Goal: Information Seeking & Learning: Learn about a topic

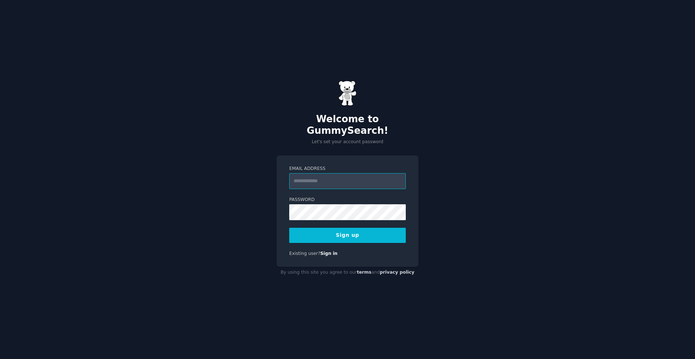
click at [337, 175] on input "Email Address" at bounding box center [347, 181] width 116 height 16
type input "**********"
click at [365, 228] on button "Sign up" at bounding box center [347, 235] width 116 height 15
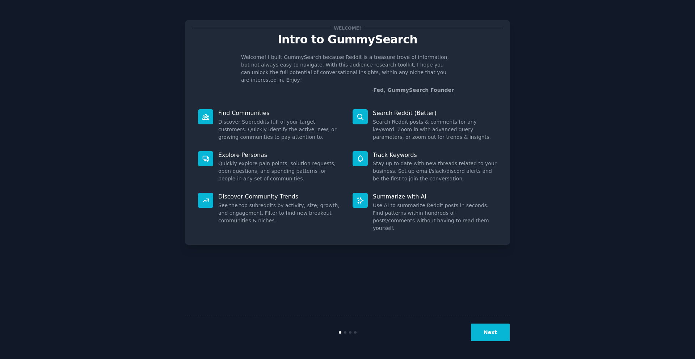
click at [505, 333] on button "Next" at bounding box center [490, 333] width 39 height 18
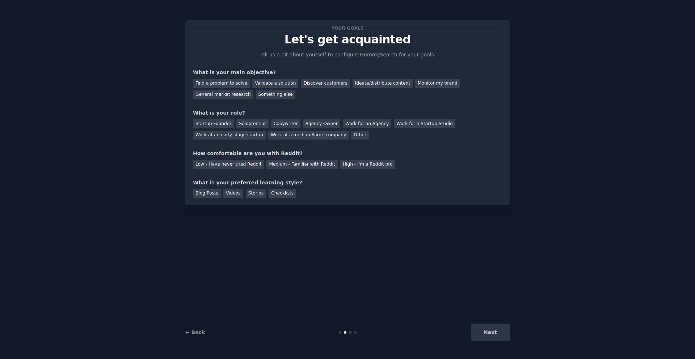
click at [505, 333] on div "Next" at bounding box center [455, 333] width 108 height 18
click at [349, 88] on div "Discover customers" at bounding box center [325, 83] width 49 height 9
click at [228, 128] on div "Startup Founder" at bounding box center [213, 123] width 41 height 9
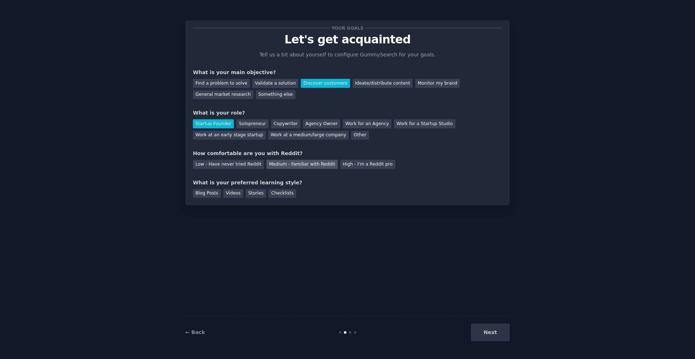
click at [304, 169] on div "Medium - Familiar with Reddit" at bounding box center [301, 164] width 71 height 9
click at [214, 198] on div "Blog Posts" at bounding box center [207, 193] width 28 height 9
click at [266, 198] on div "Stories" at bounding box center [256, 193] width 20 height 9
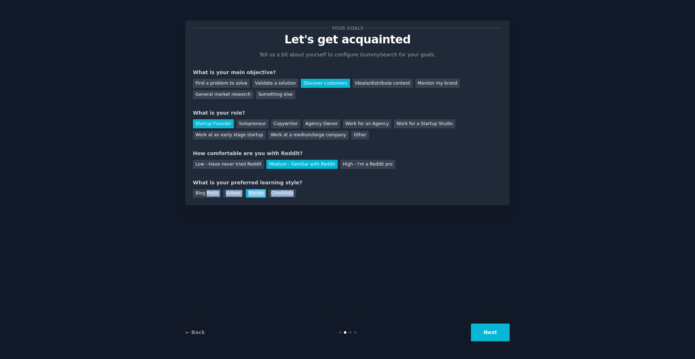
drag, startPoint x: 209, startPoint y: 198, endPoint x: 369, endPoint y: 234, distance: 163.9
click at [369, 234] on div "Your goals Let's get acquainted Tell us a bit about yourself to configure Gummy…" at bounding box center [347, 179] width 324 height 339
click at [212, 198] on div "Blog Posts" at bounding box center [207, 193] width 28 height 9
click at [498, 330] on button "Next" at bounding box center [490, 333] width 39 height 18
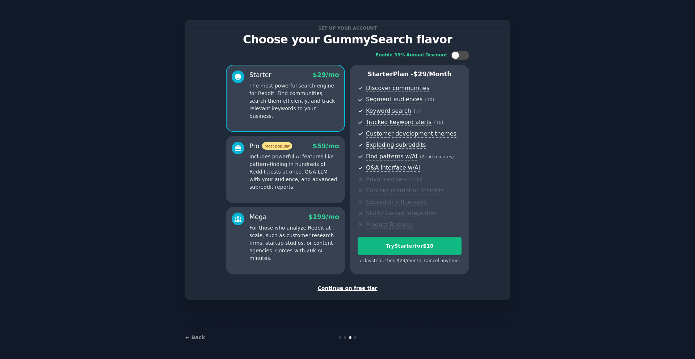
click at [346, 292] on div "Continue on free tier" at bounding box center [347, 289] width 309 height 8
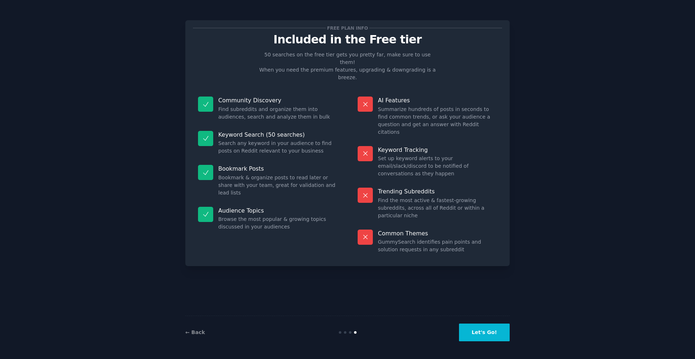
click at [491, 332] on button "Let's Go!" at bounding box center [484, 333] width 51 height 18
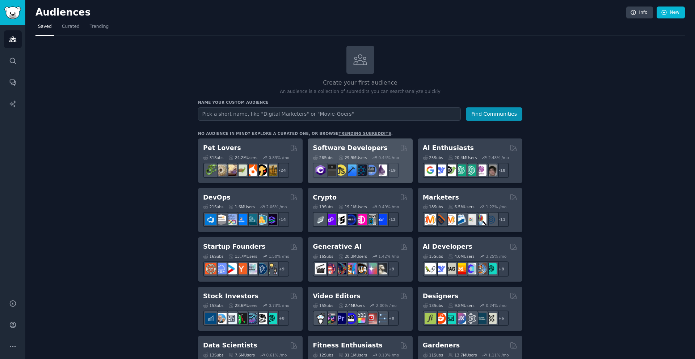
click at [363, 153] on div "26 Sub s 29.9M Users 0.44 % /mo r/AskComputerScience + 19" at bounding box center [360, 165] width 94 height 25
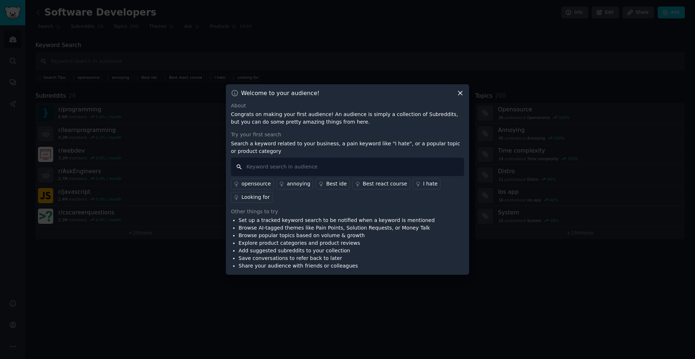
click at [292, 168] on input "text" at bounding box center [347, 167] width 233 height 18
type input "n"
type input "i"
type input "need app developer"
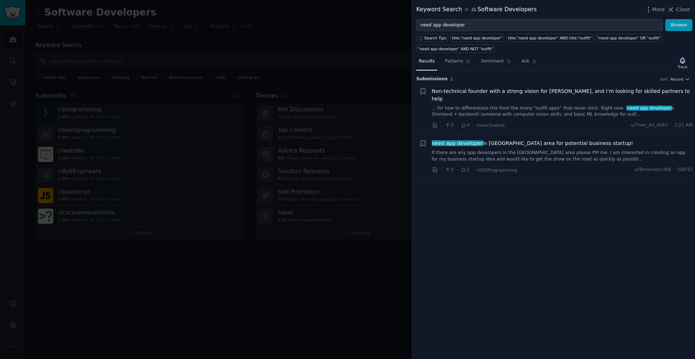
click at [492, 96] on span "Non-technical founder with a strong vision for [PERSON_NAME], and I’m looking f…" at bounding box center [562, 95] width 261 height 15
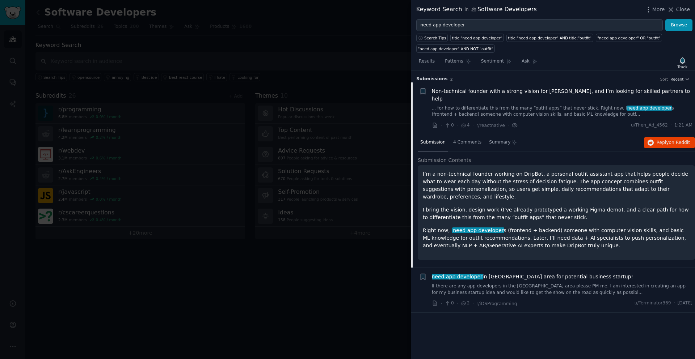
click at [491, 11] on div "Keyword Search in Software Developers" at bounding box center [476, 9] width 120 height 9
click at [476, 8] on icon at bounding box center [473, 9] width 5 height 5
click at [110, 39] on div at bounding box center [347, 179] width 695 height 359
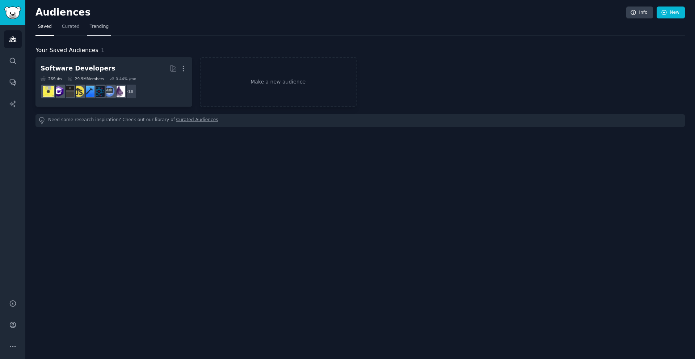
click at [96, 27] on span "Trending" at bounding box center [99, 27] width 19 height 7
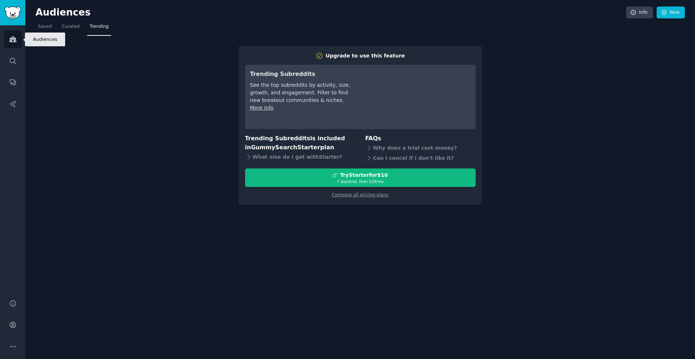
click at [14, 32] on link "Audiences" at bounding box center [13, 39] width 18 height 18
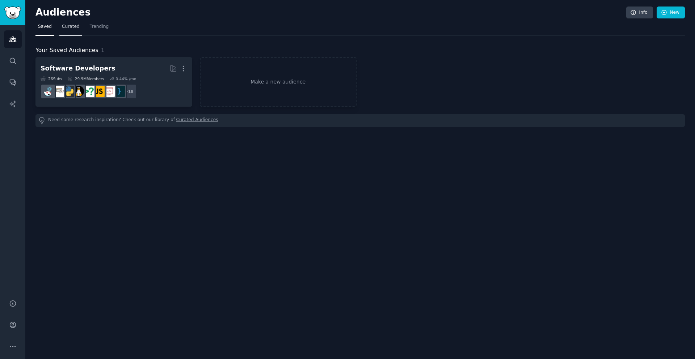
click at [75, 25] on span "Curated" at bounding box center [71, 27] width 18 height 7
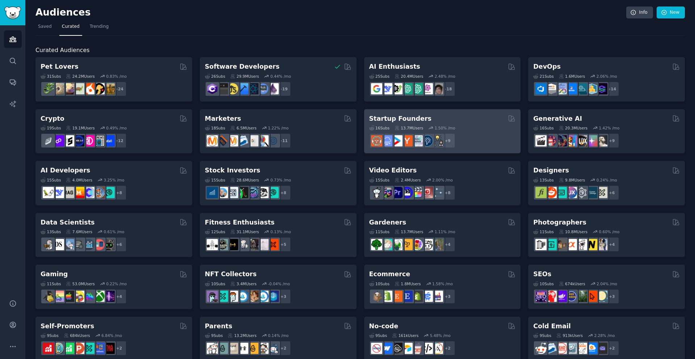
click at [462, 134] on div "+ 9" at bounding box center [442, 140] width 147 height 15
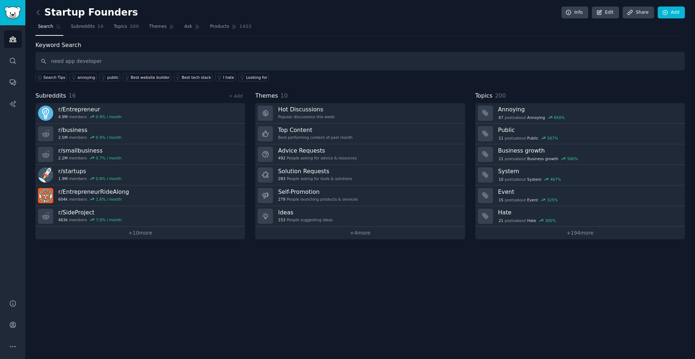
type input "need app developer"
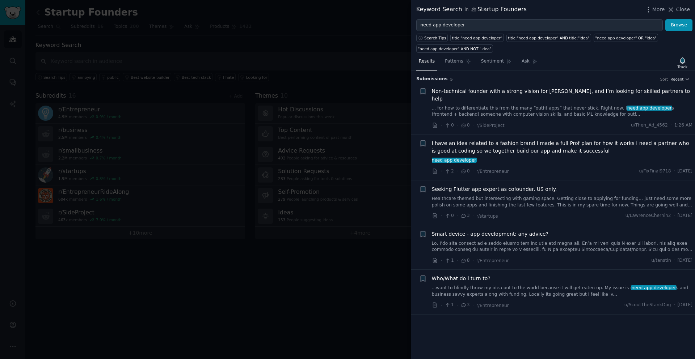
click at [535, 101] on span "Non-technical founder with a strong vision for [PERSON_NAME], and I’m looking f…" at bounding box center [562, 95] width 261 height 15
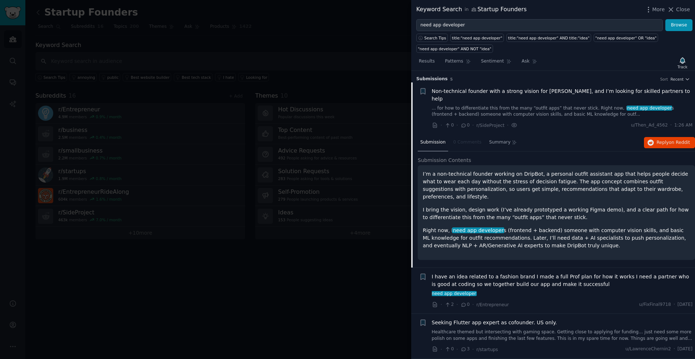
scroll to position [12, 0]
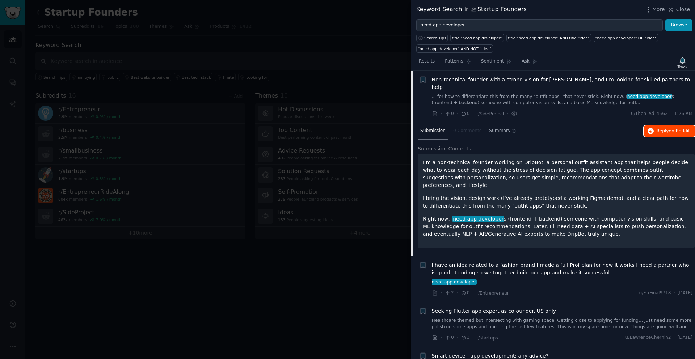
click at [658, 126] on button "Reply on Reddit" at bounding box center [669, 132] width 51 height 12
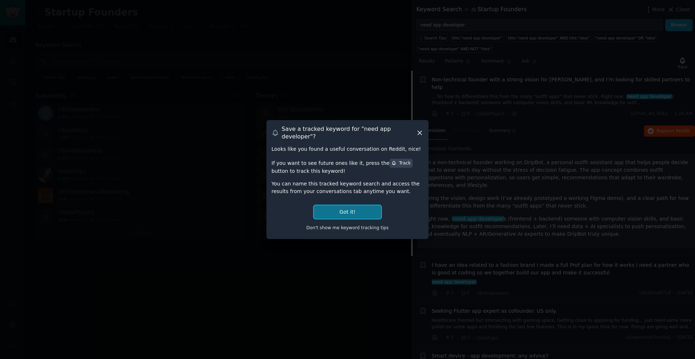
click at [345, 219] on button "Got it!" at bounding box center [347, 211] width 67 height 13
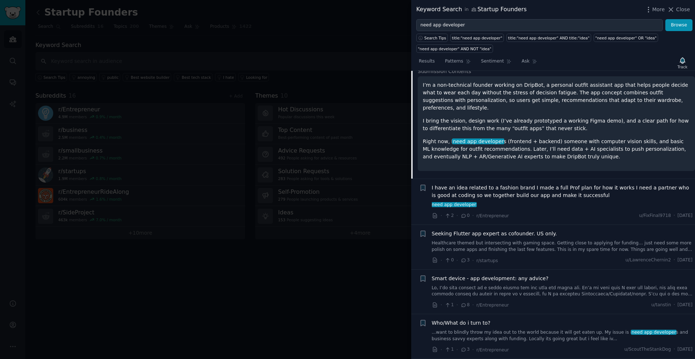
click at [531, 202] on link "need app developer" at bounding box center [562, 205] width 261 height 7
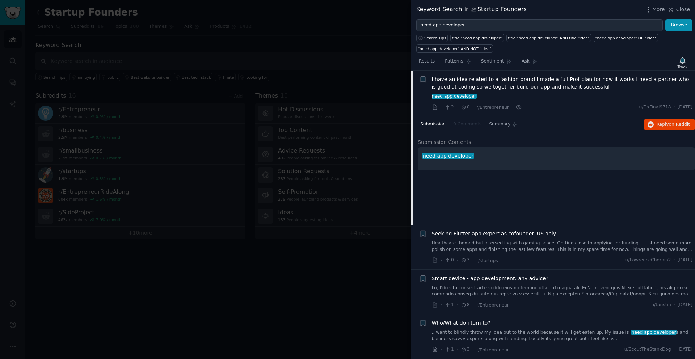
scroll to position [64, 0]
click at [667, 118] on div "Submission 0 Comments Summary Reply on Reddit" at bounding box center [555, 124] width 277 height 17
click at [506, 245] on link "Healthcare themed but intersecting with gaming space. Getting close to applying…" at bounding box center [562, 247] width 261 height 13
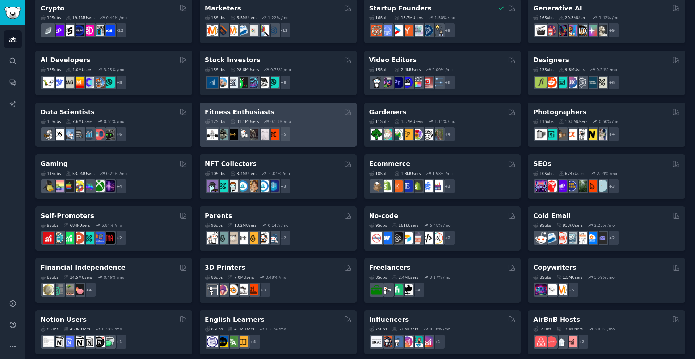
scroll to position [111, 0]
